Goal: Information Seeking & Learning: Learn about a topic

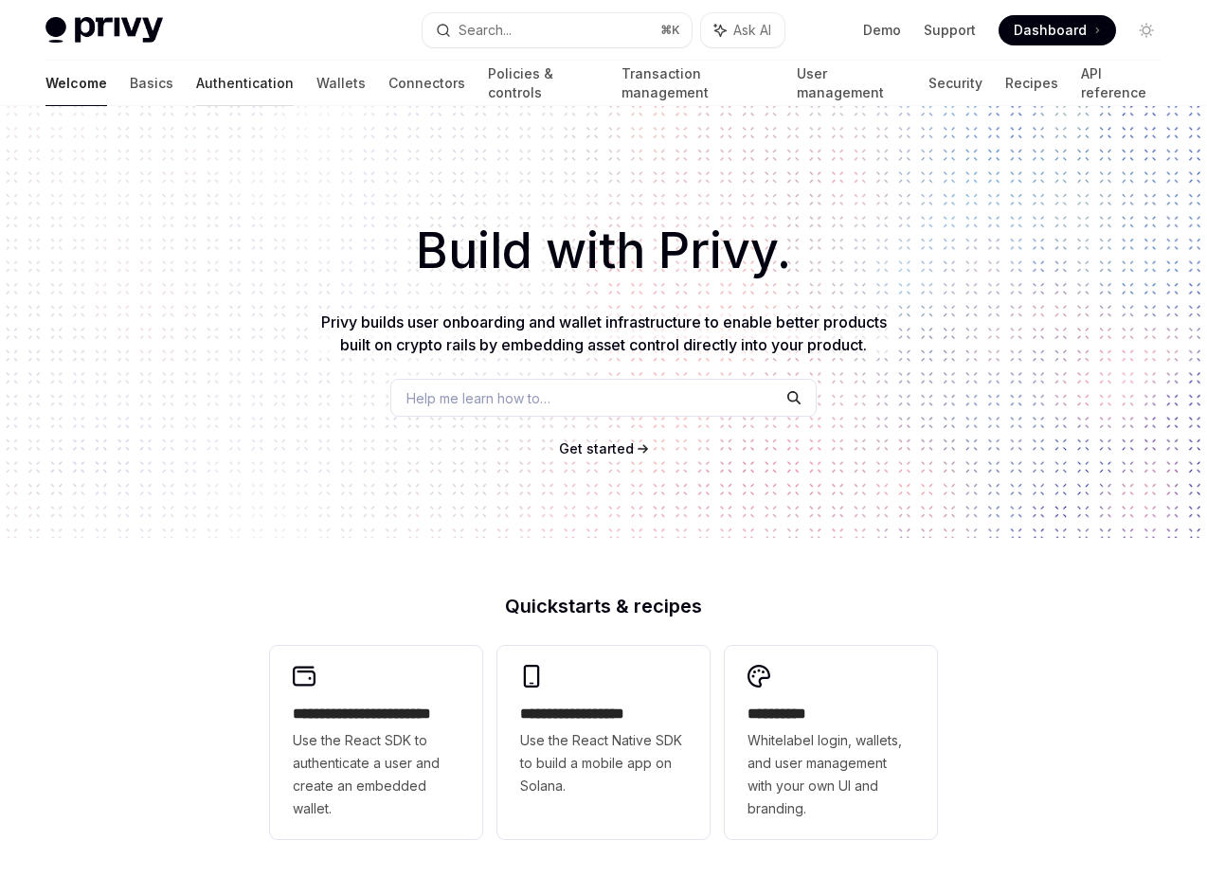
click at [196, 85] on link "Authentication" at bounding box center [245, 83] width 98 height 45
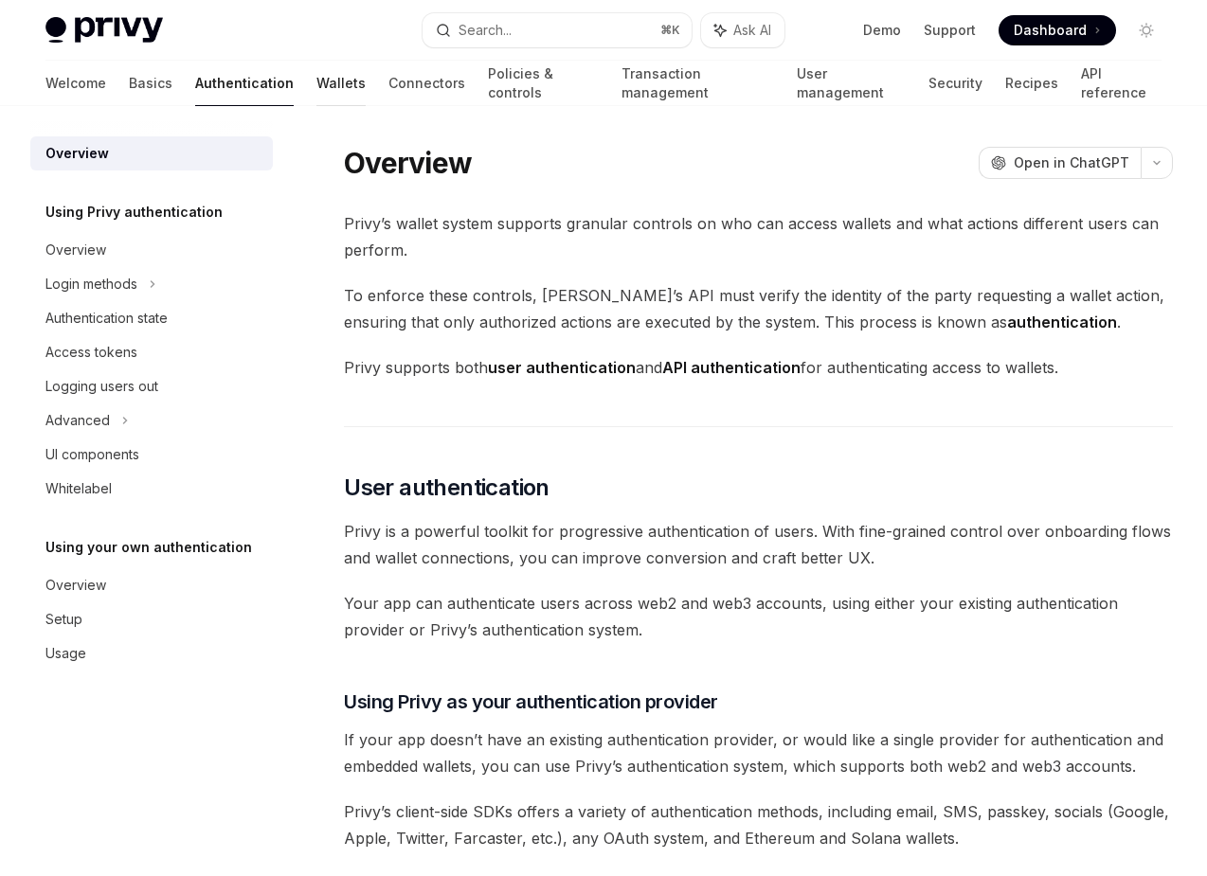
click at [316, 82] on link "Wallets" at bounding box center [340, 83] width 49 height 45
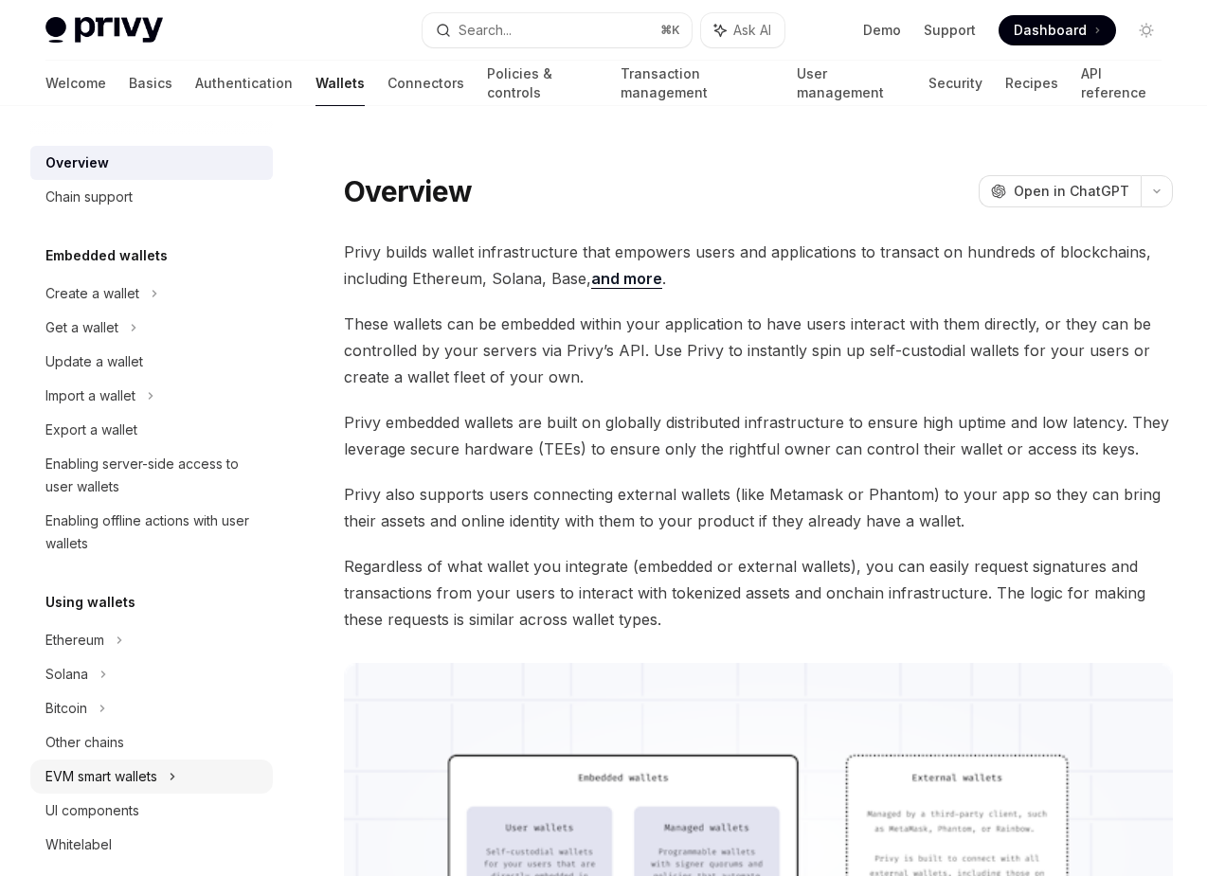
click at [171, 778] on div "EVM smart wallets" at bounding box center [151, 777] width 243 height 34
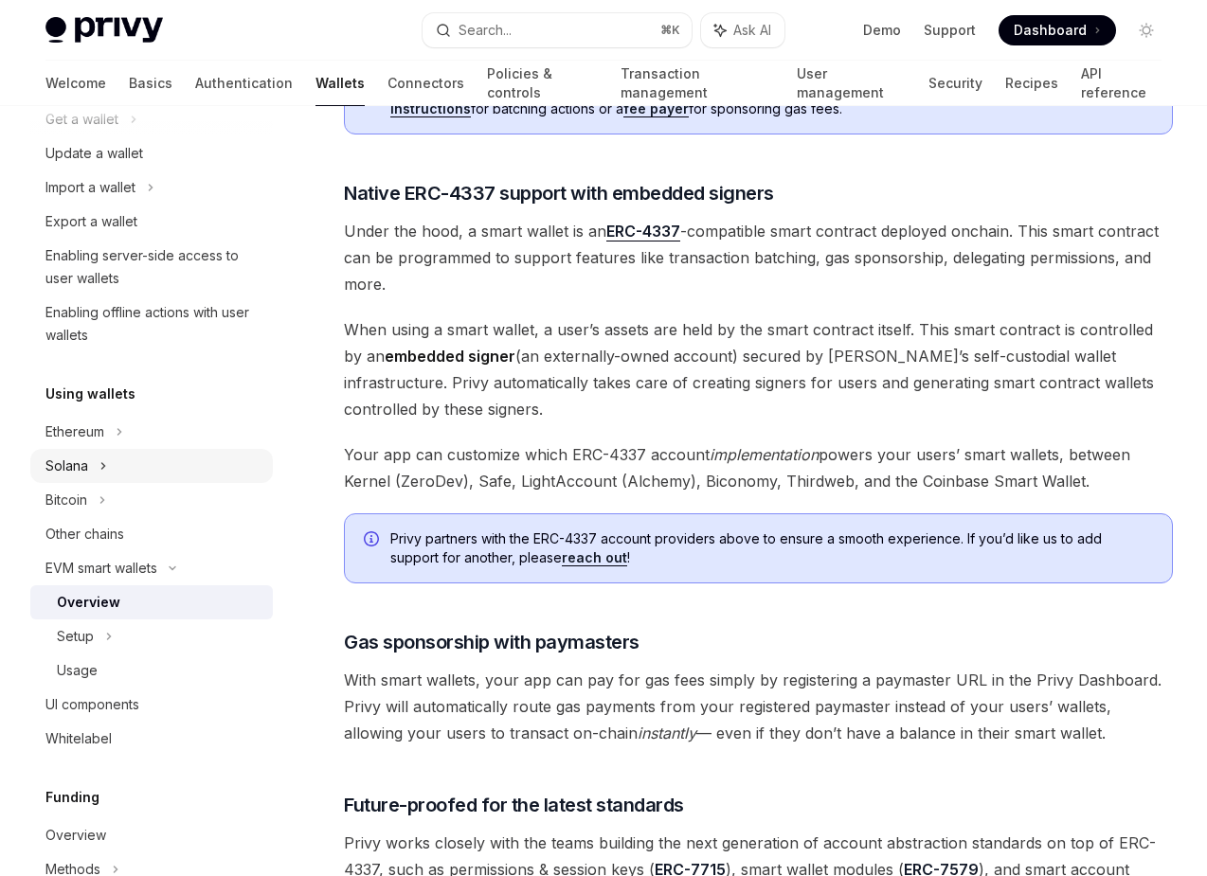
scroll to position [214, 0]
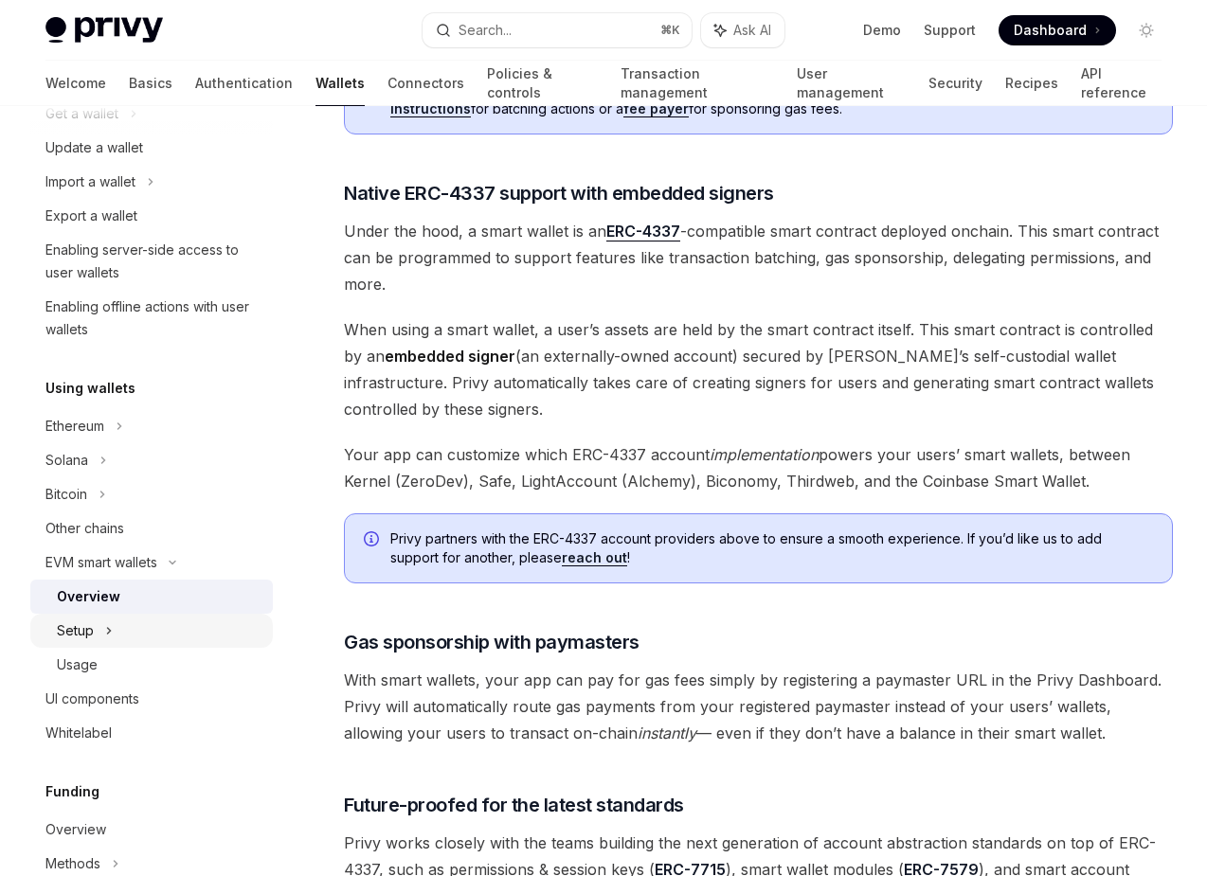
click at [139, 627] on div "Setup" at bounding box center [151, 631] width 243 height 34
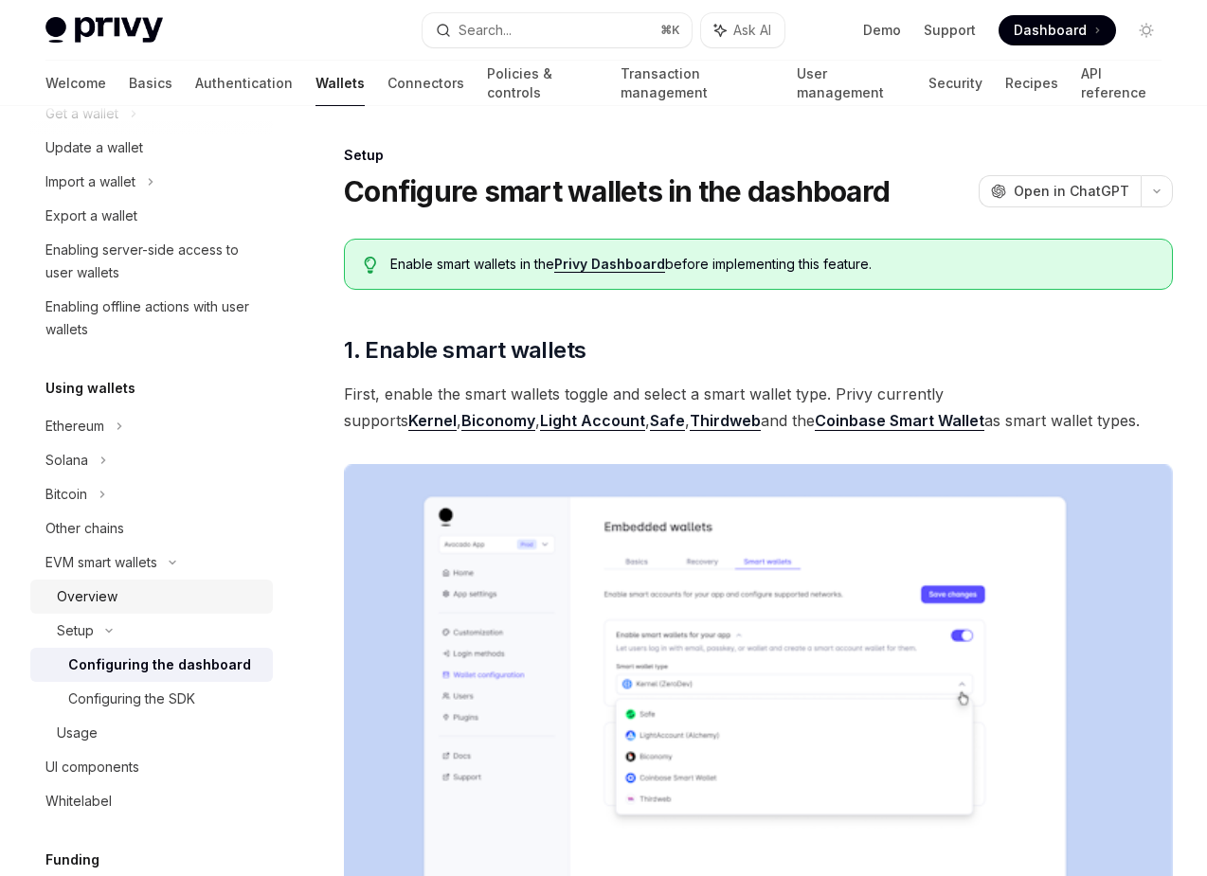
click at [142, 603] on div "Overview" at bounding box center [159, 596] width 205 height 23
type textarea "*"
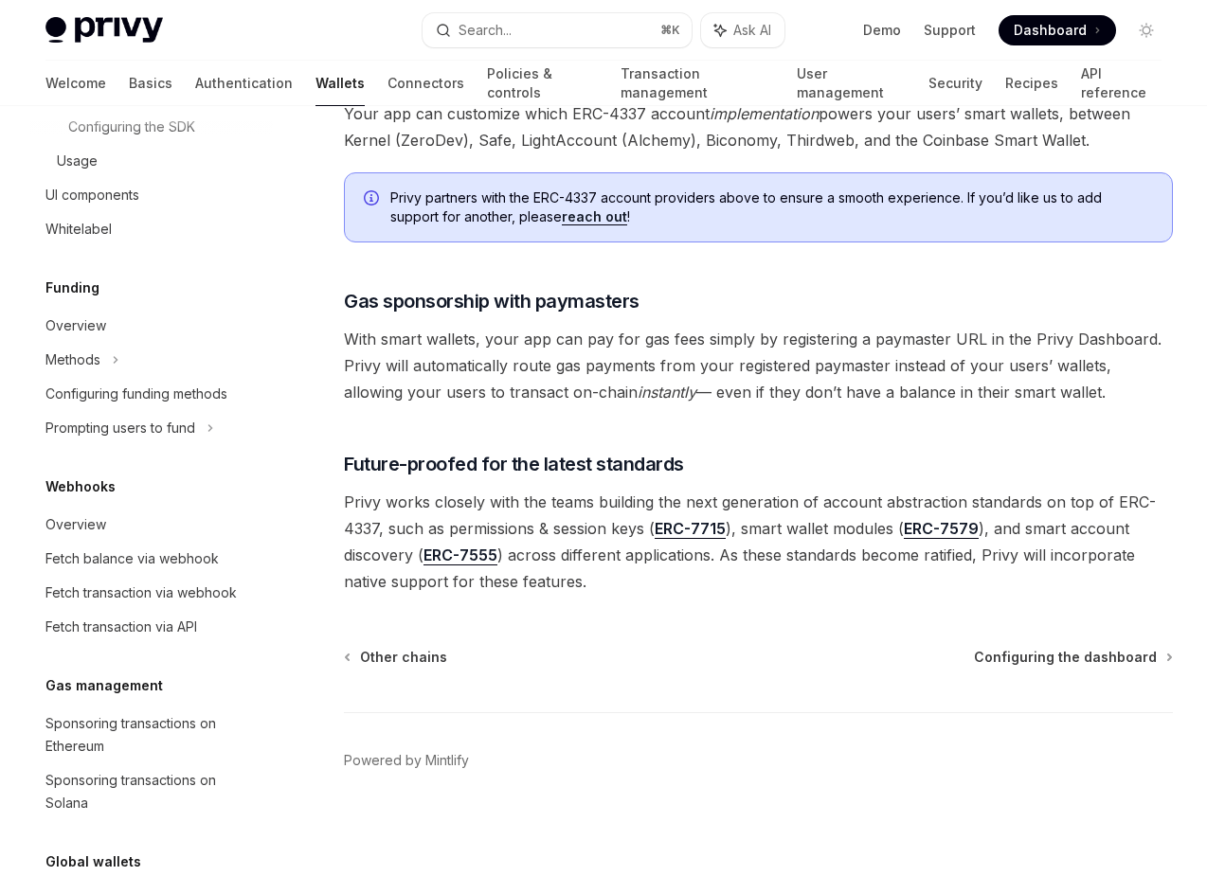
scroll to position [933, 0]
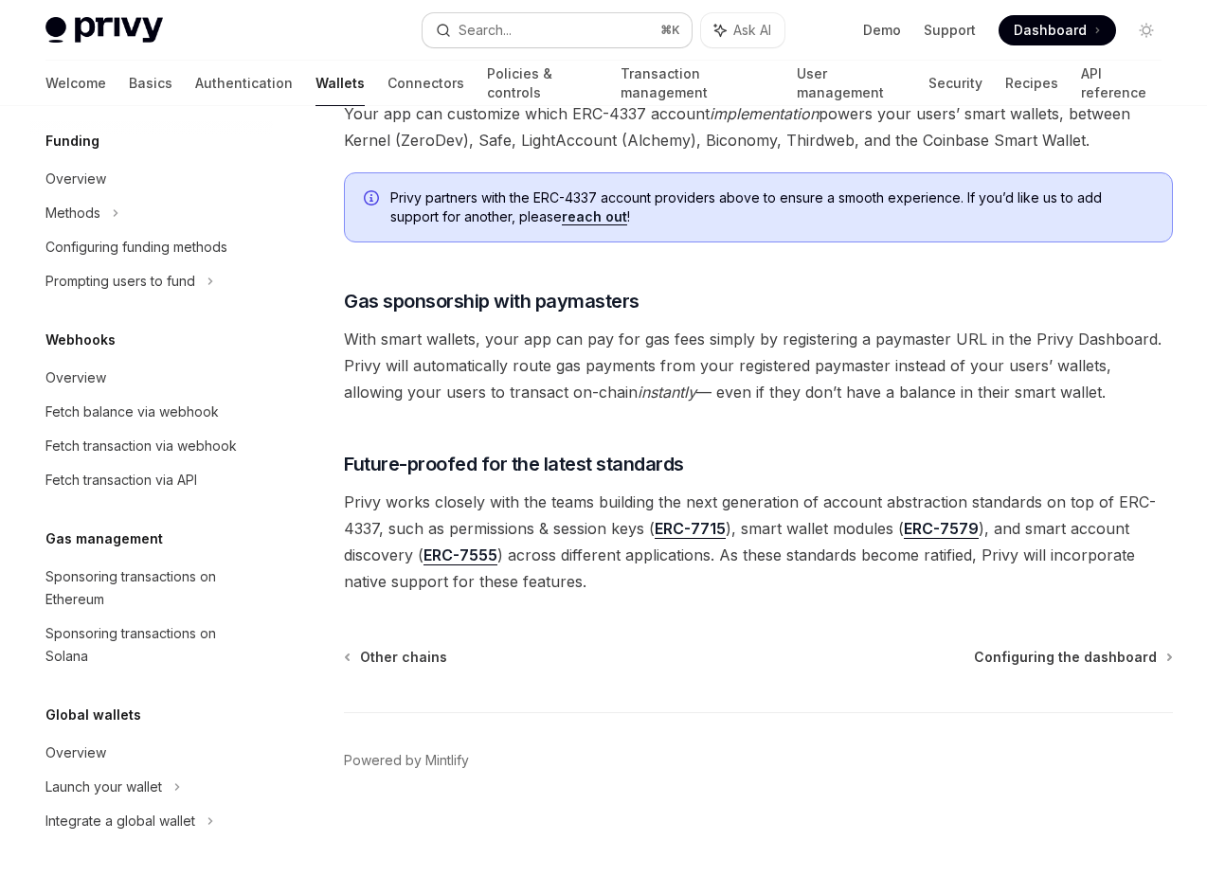
click at [511, 33] on div "Search..." at bounding box center [484, 30] width 53 height 23
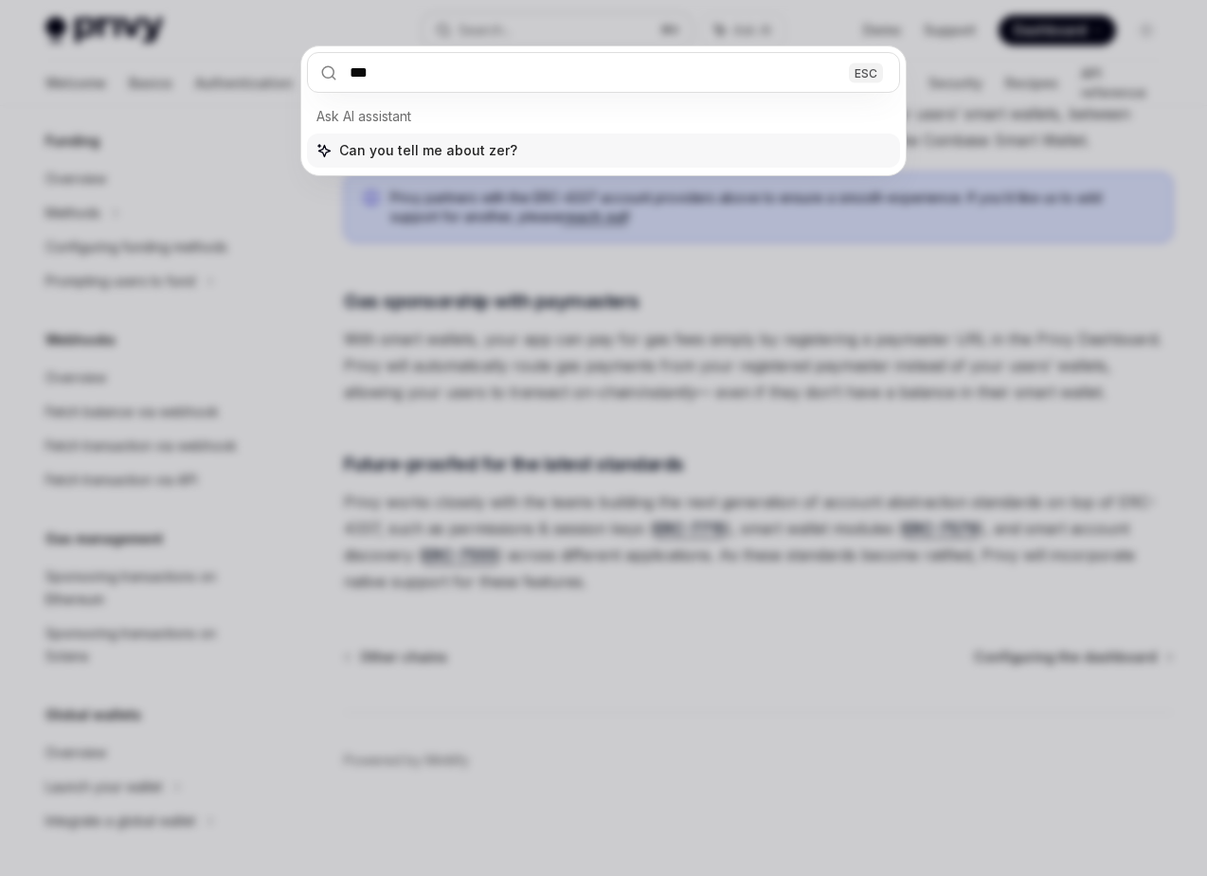
type input "****"
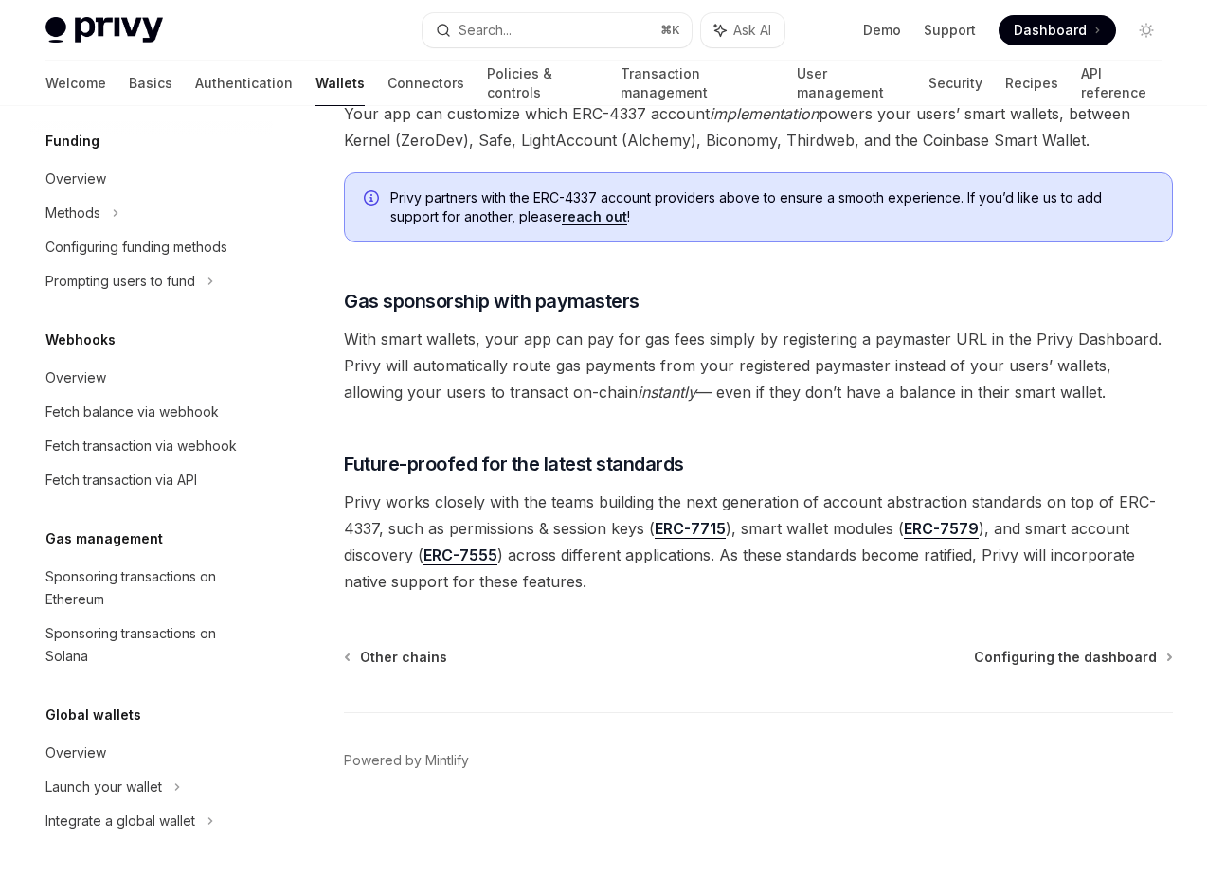
type textarea "*"
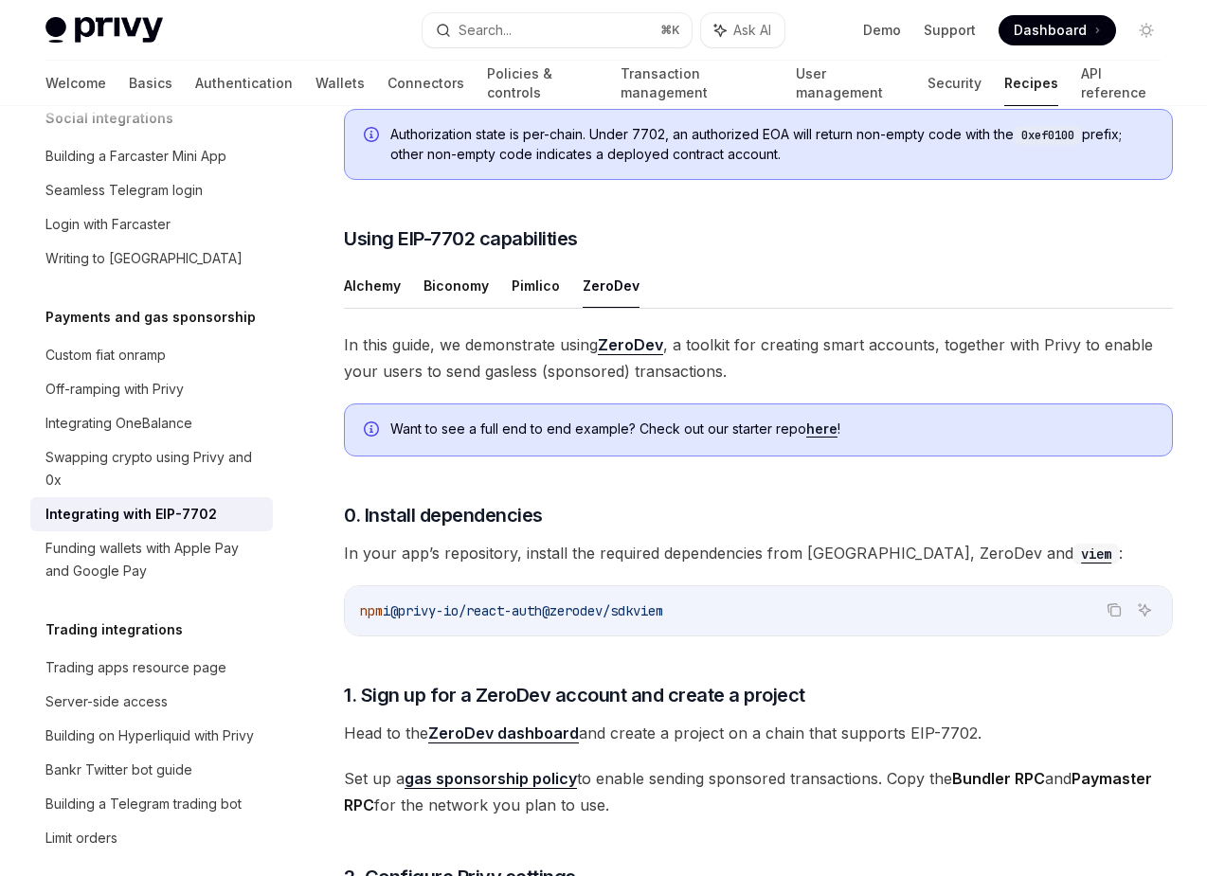
scroll to position [1254, 0]
